Goal: Information Seeking & Learning: Check status

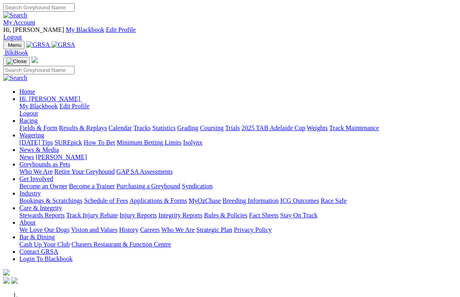
scroll to position [2, 0]
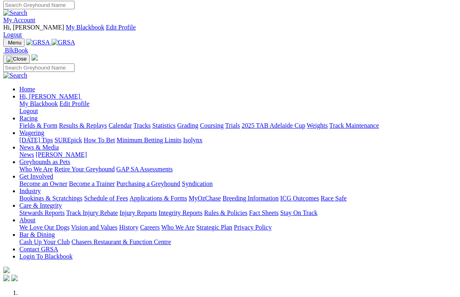
click at [38, 115] on link "Racing" at bounding box center [28, 118] width 18 height 7
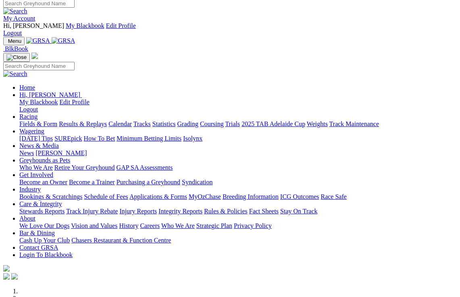
scroll to position [0, 0]
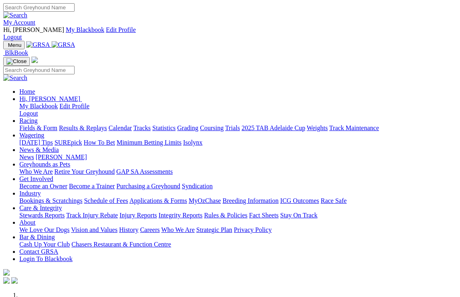
click at [38, 117] on link "Racing" at bounding box center [28, 120] width 18 height 7
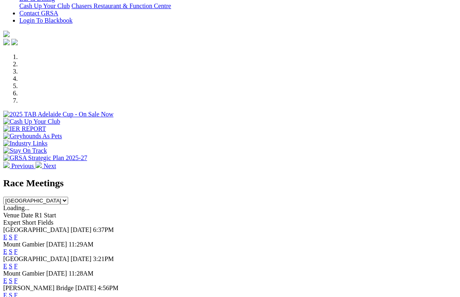
scroll to position [238, 0]
click at [18, 248] on link "F" at bounding box center [16, 251] width 4 height 7
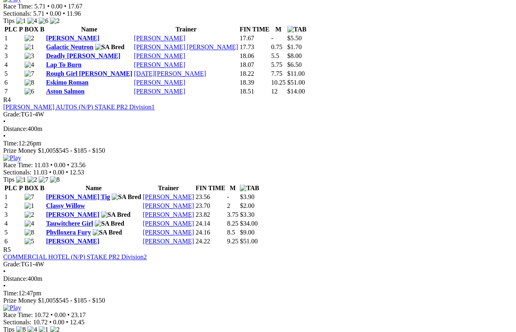
scroll to position [819, 6]
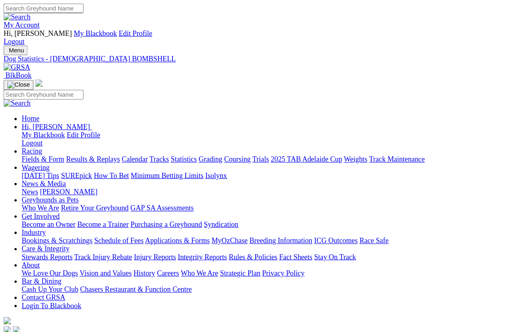
scroll to position [6, 0]
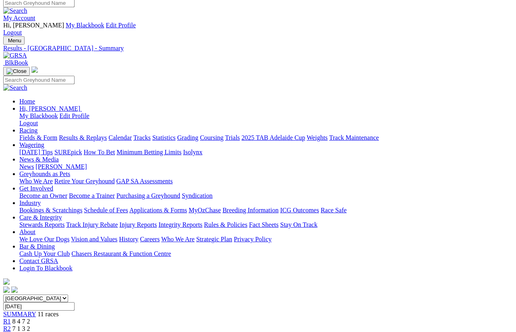
scroll to position [5, 9]
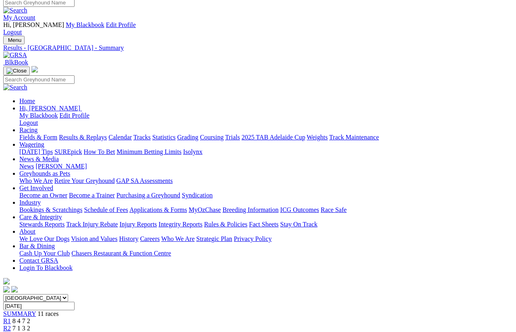
click at [98, 134] on link "Results & Replays" at bounding box center [83, 137] width 48 height 7
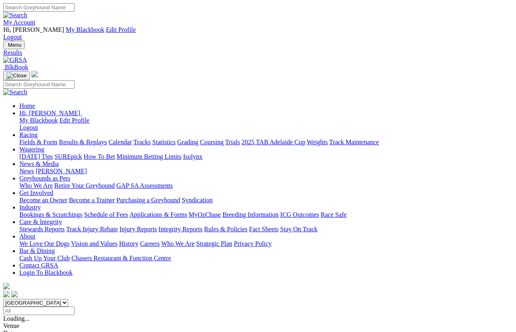
scroll to position [6, 0]
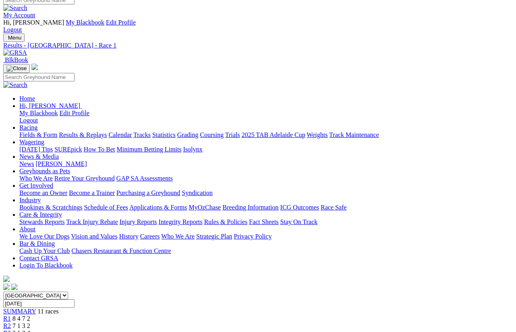
scroll to position [8, 0]
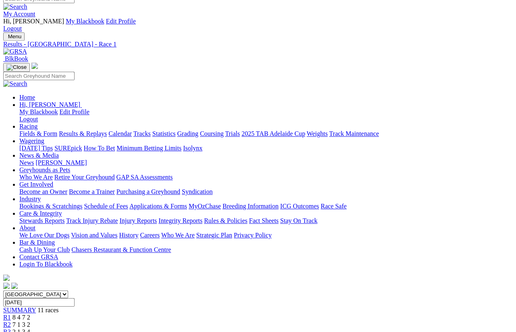
click at [11, 296] on span "R3" at bounding box center [7, 332] width 8 height 7
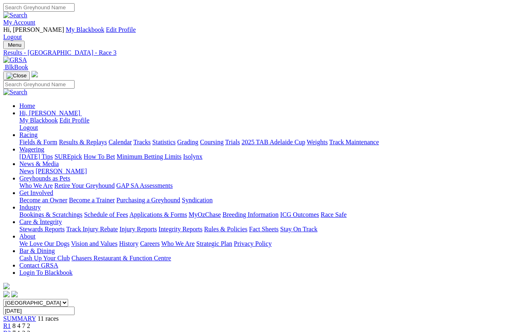
click at [38, 132] on link "Racing" at bounding box center [28, 135] width 18 height 7
click at [36, 139] on link "Fields & Form" at bounding box center [38, 142] width 38 height 7
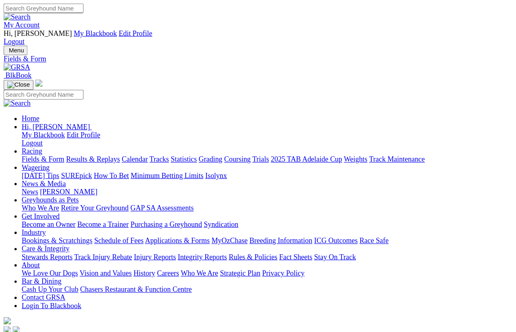
scroll to position [6, 0]
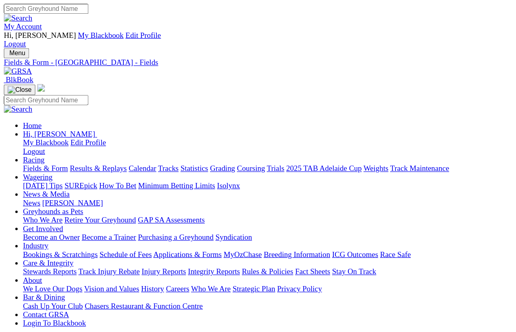
scroll to position [0, 115]
